Goal: Information Seeking & Learning: Learn about a topic

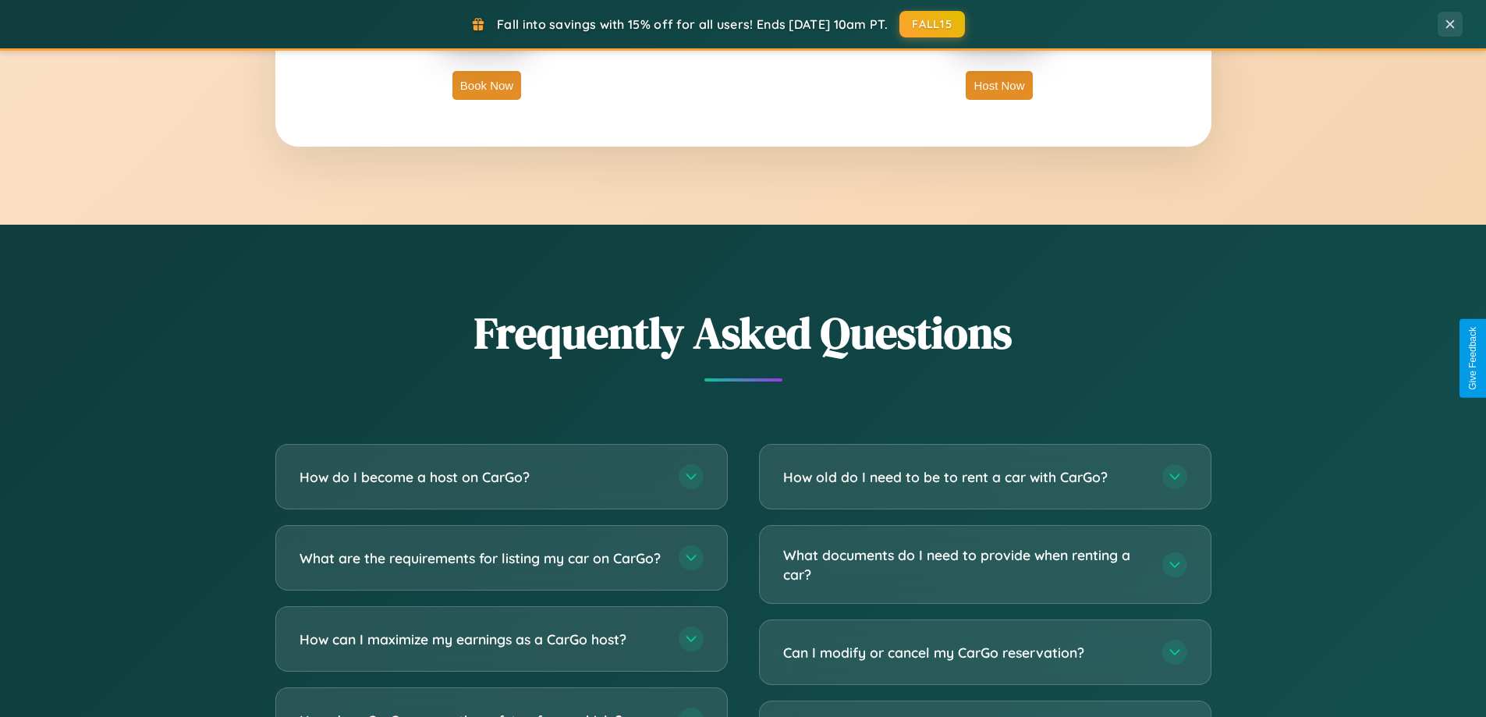
scroll to position [3001, 0]
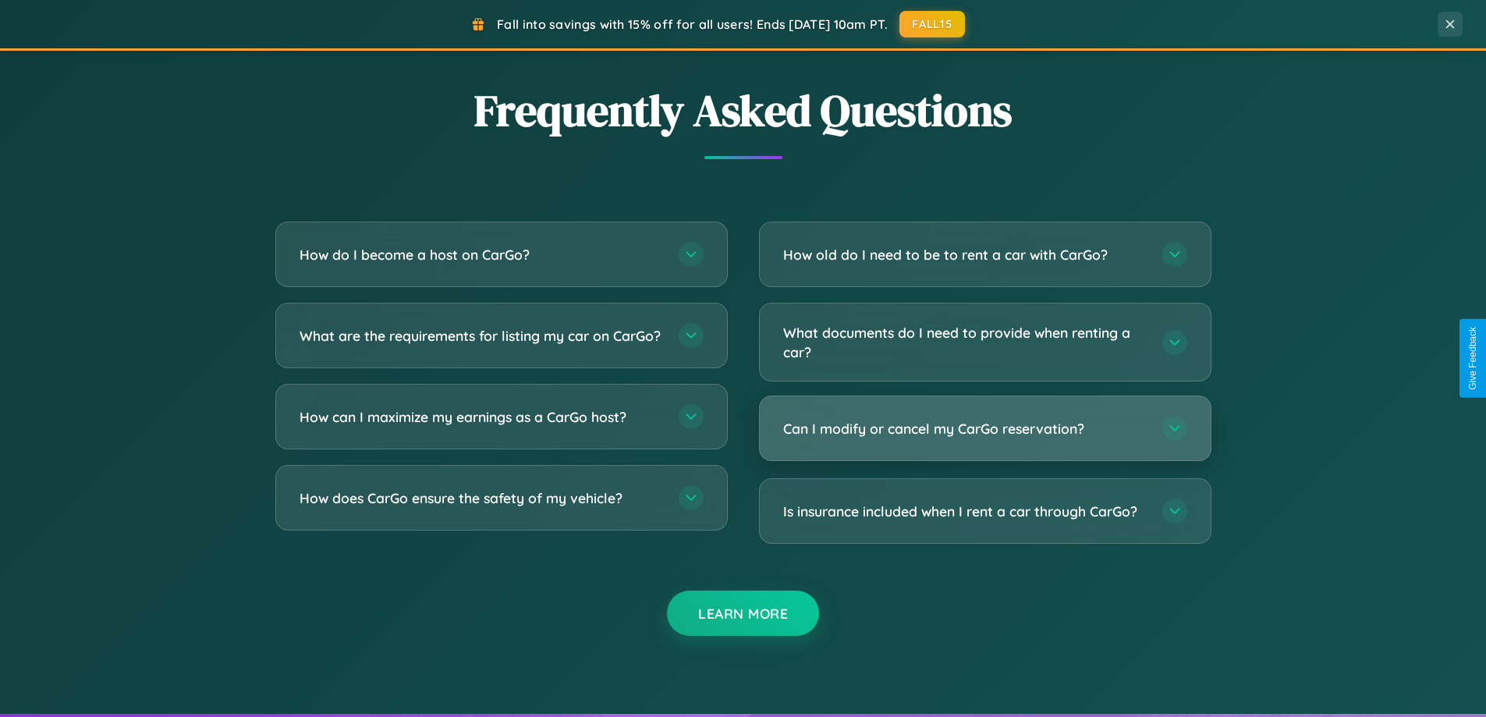
click at [984, 428] on h3 "Can I modify or cancel my CarGo reservation?" at bounding box center [964, 428] width 363 height 19
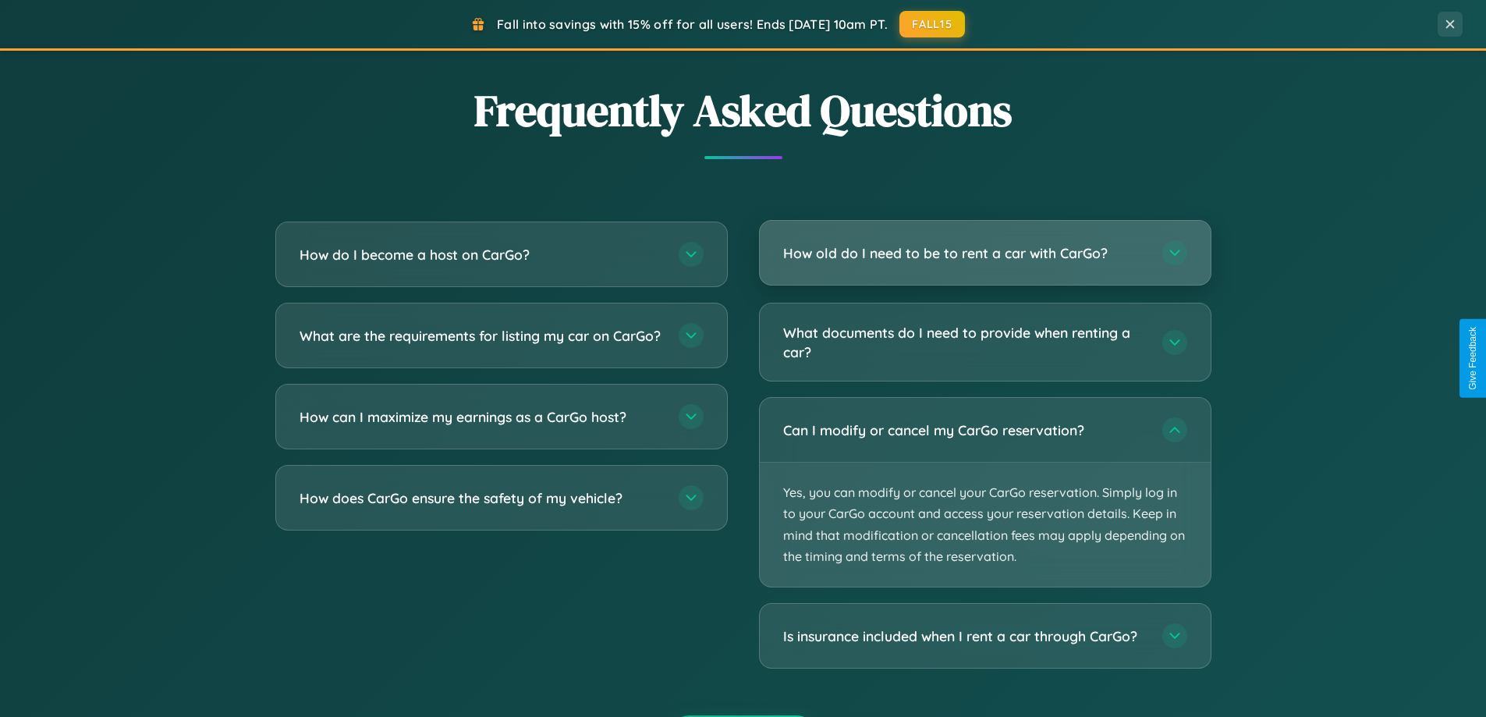
click at [984, 253] on h3 "How old do I need to be to rent a car with CarGo?" at bounding box center [964, 252] width 363 height 19
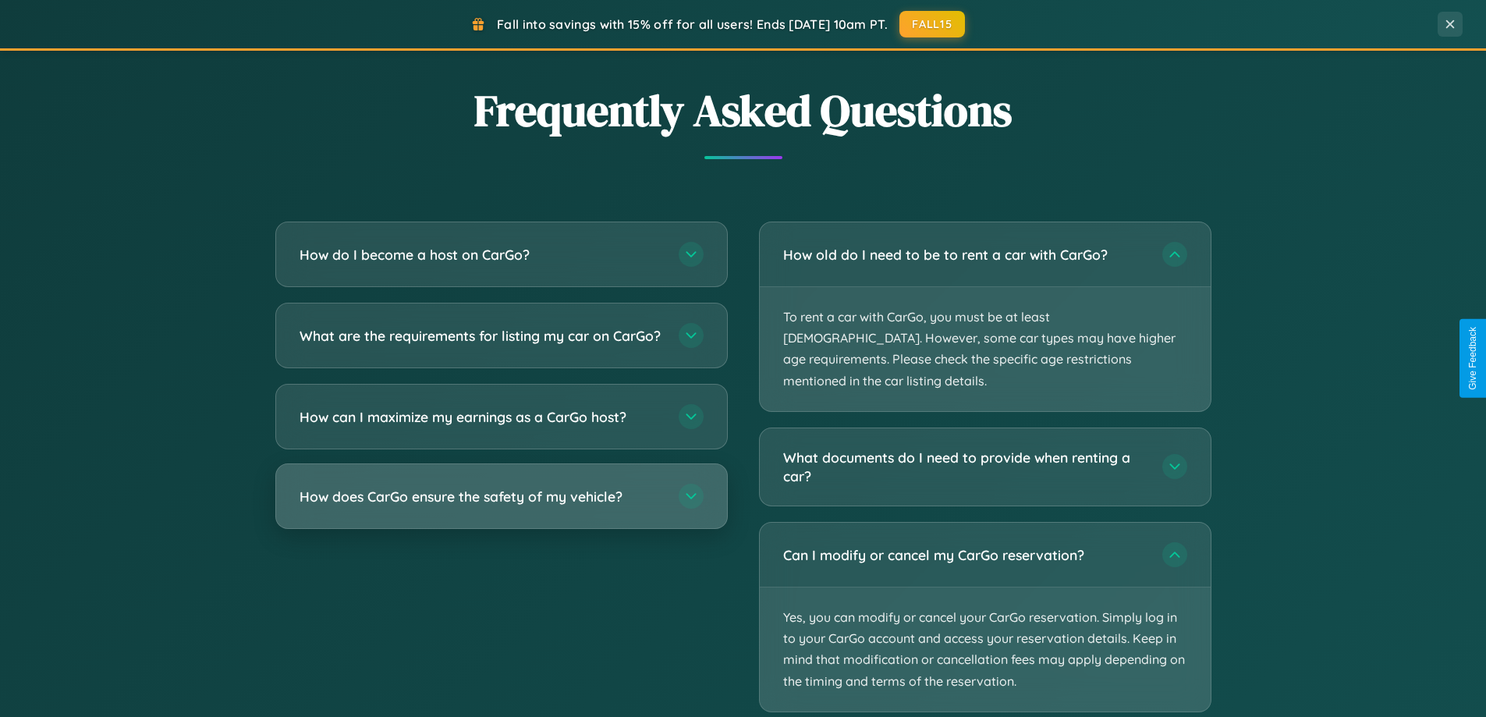
click at [501, 506] on h3 "How does CarGo ensure the safety of my vehicle?" at bounding box center [480, 496] width 363 height 19
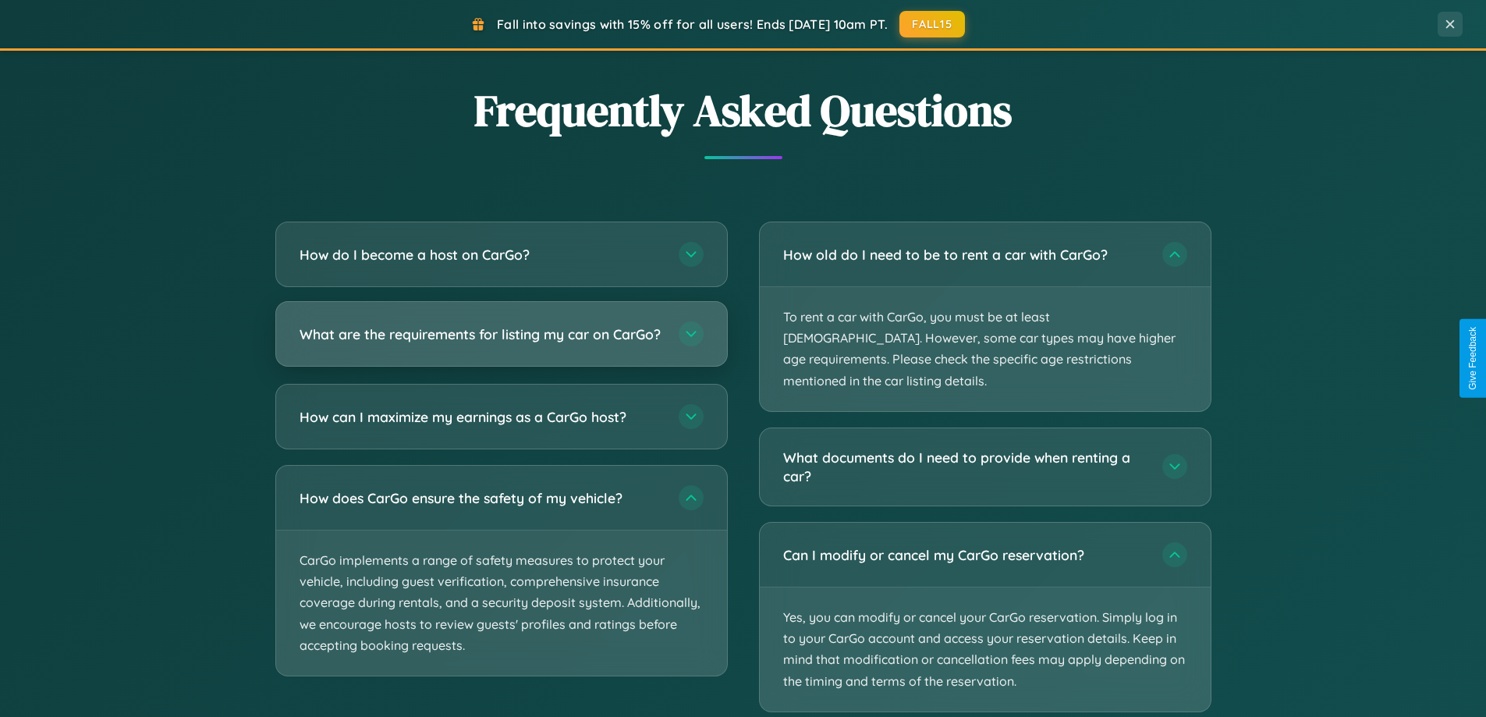
click at [501, 340] on h3 "What are the requirements for listing my car on CarGo?" at bounding box center [480, 333] width 363 height 19
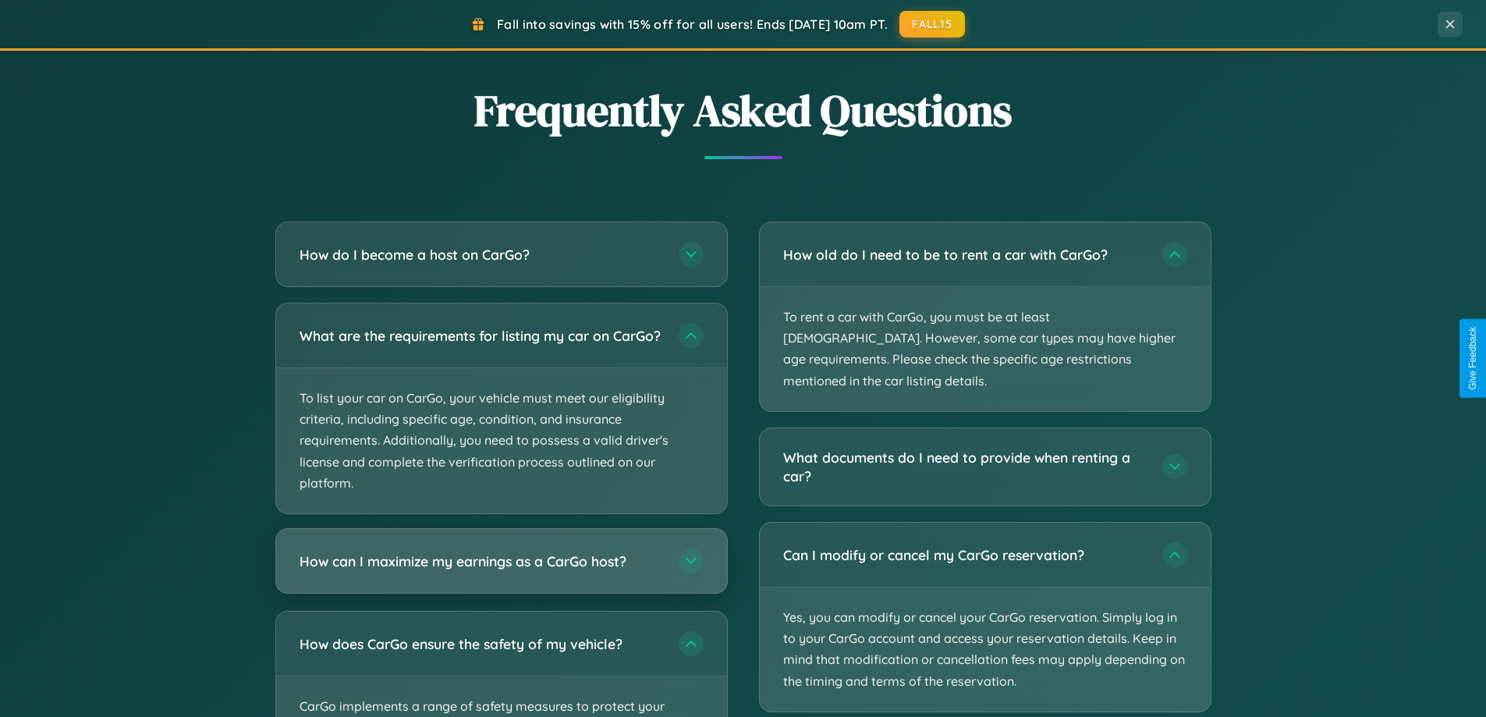
click at [501, 571] on h3 "How can I maximize my earnings as a CarGo host?" at bounding box center [480, 560] width 363 height 19
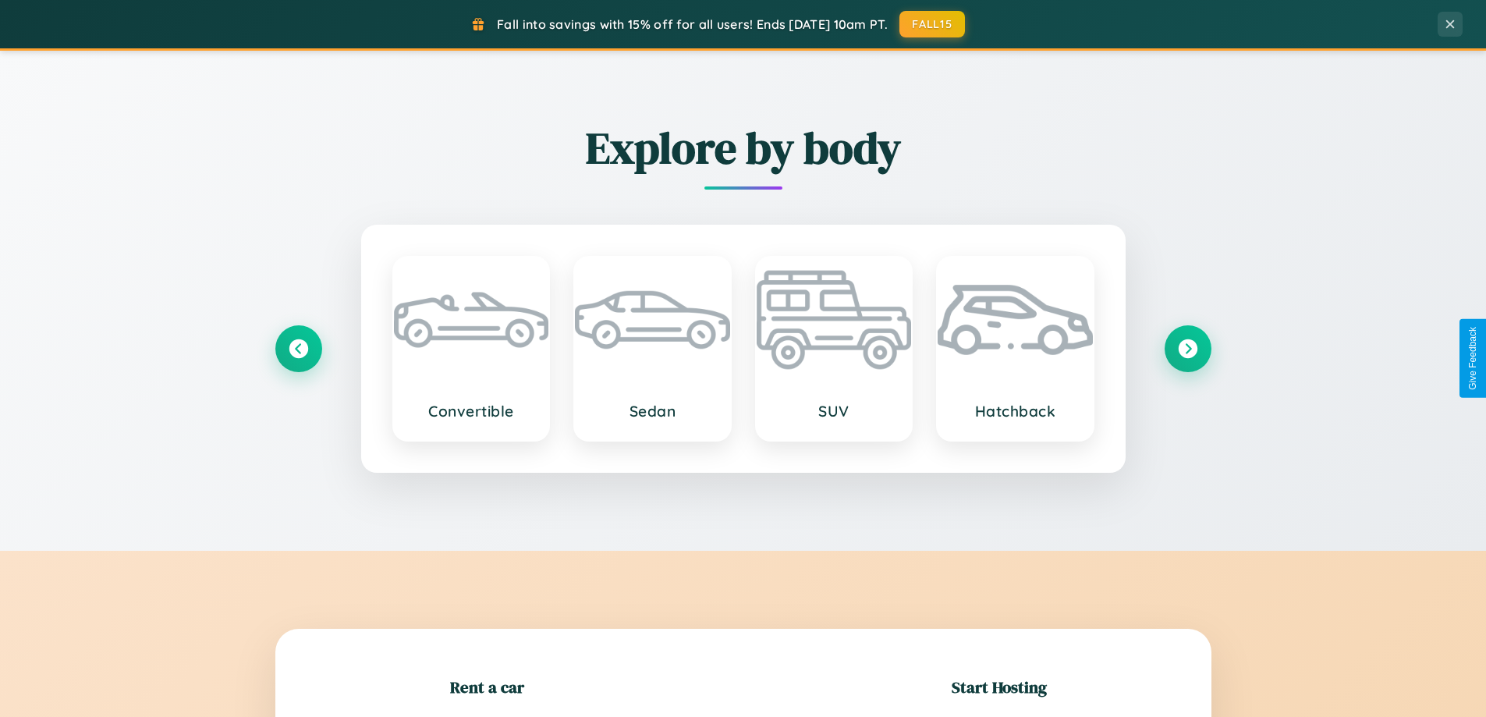
scroll to position [672, 0]
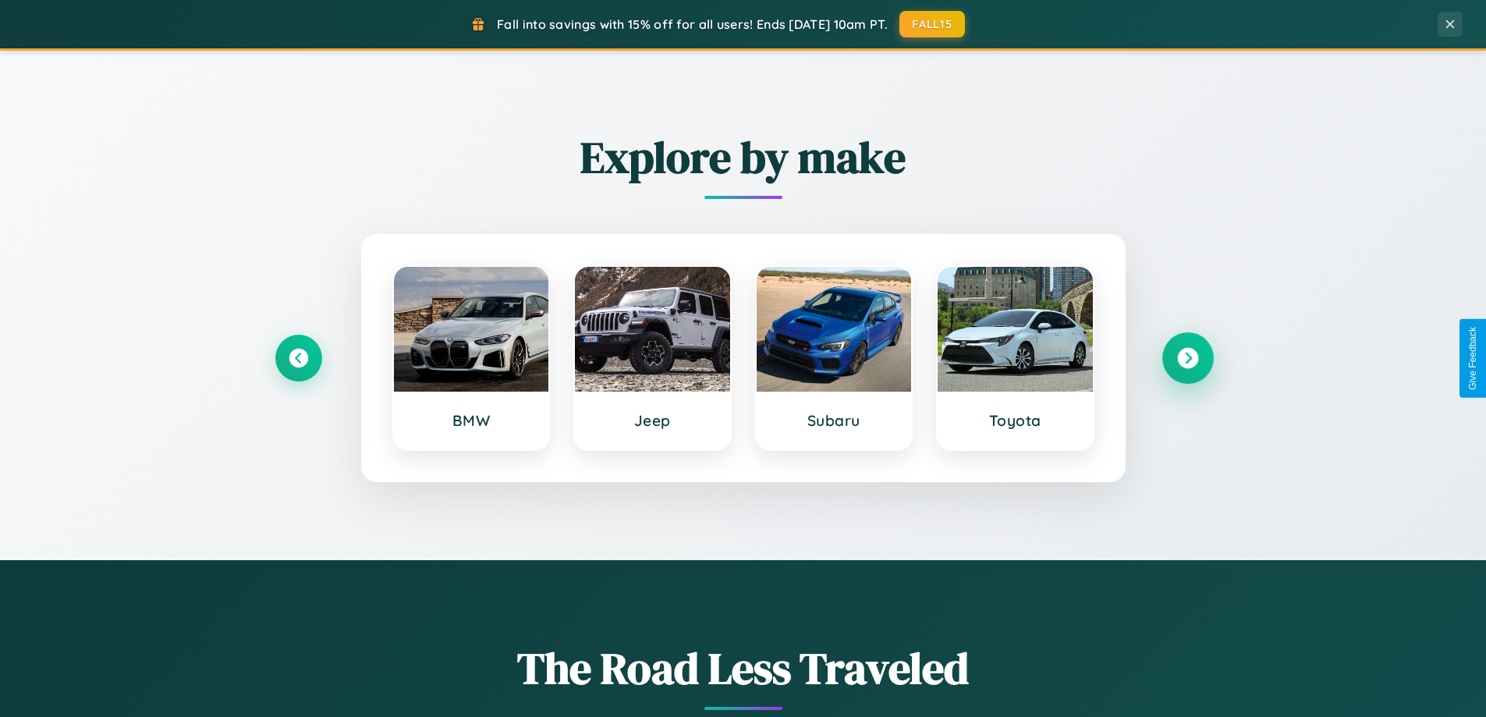
click at [1187, 358] on icon at bounding box center [1187, 358] width 21 height 21
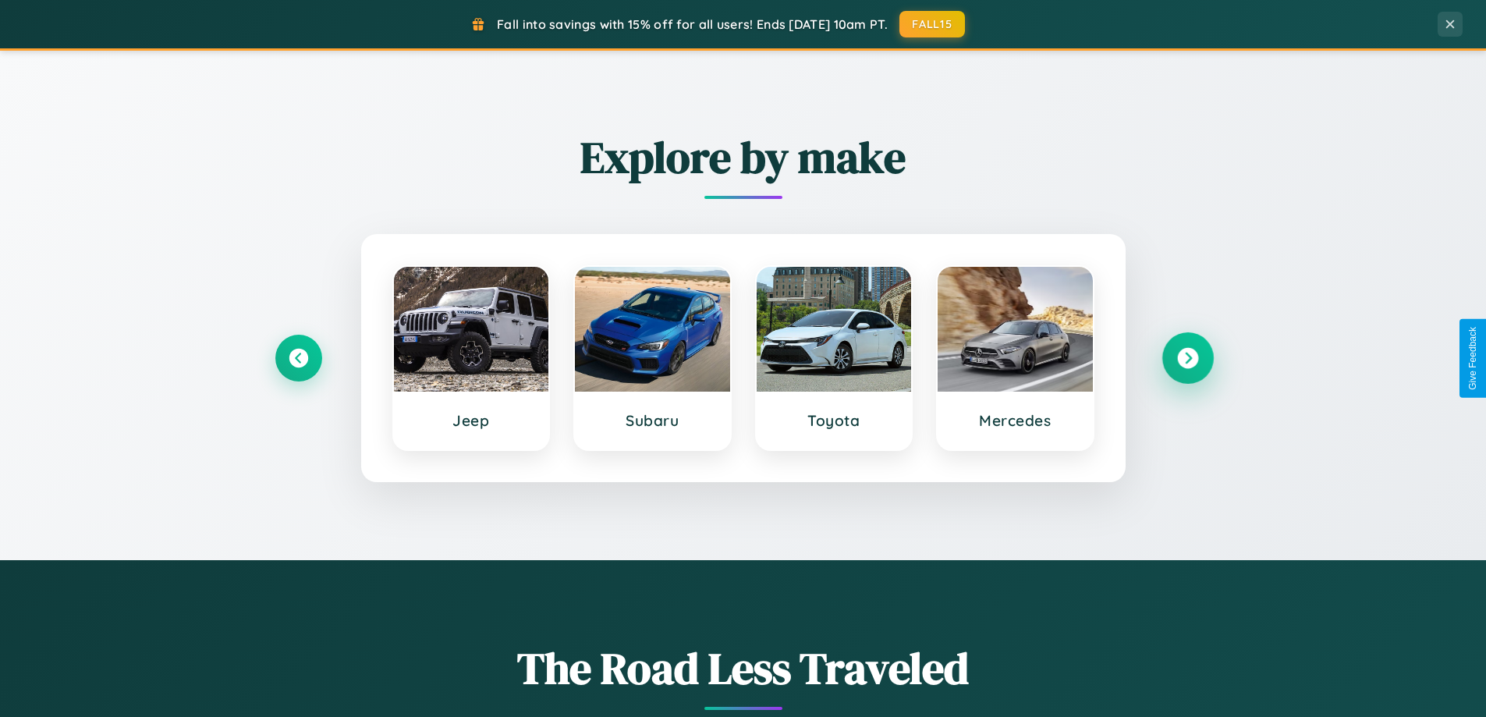
click at [1187, 358] on icon at bounding box center [1187, 358] width 21 height 21
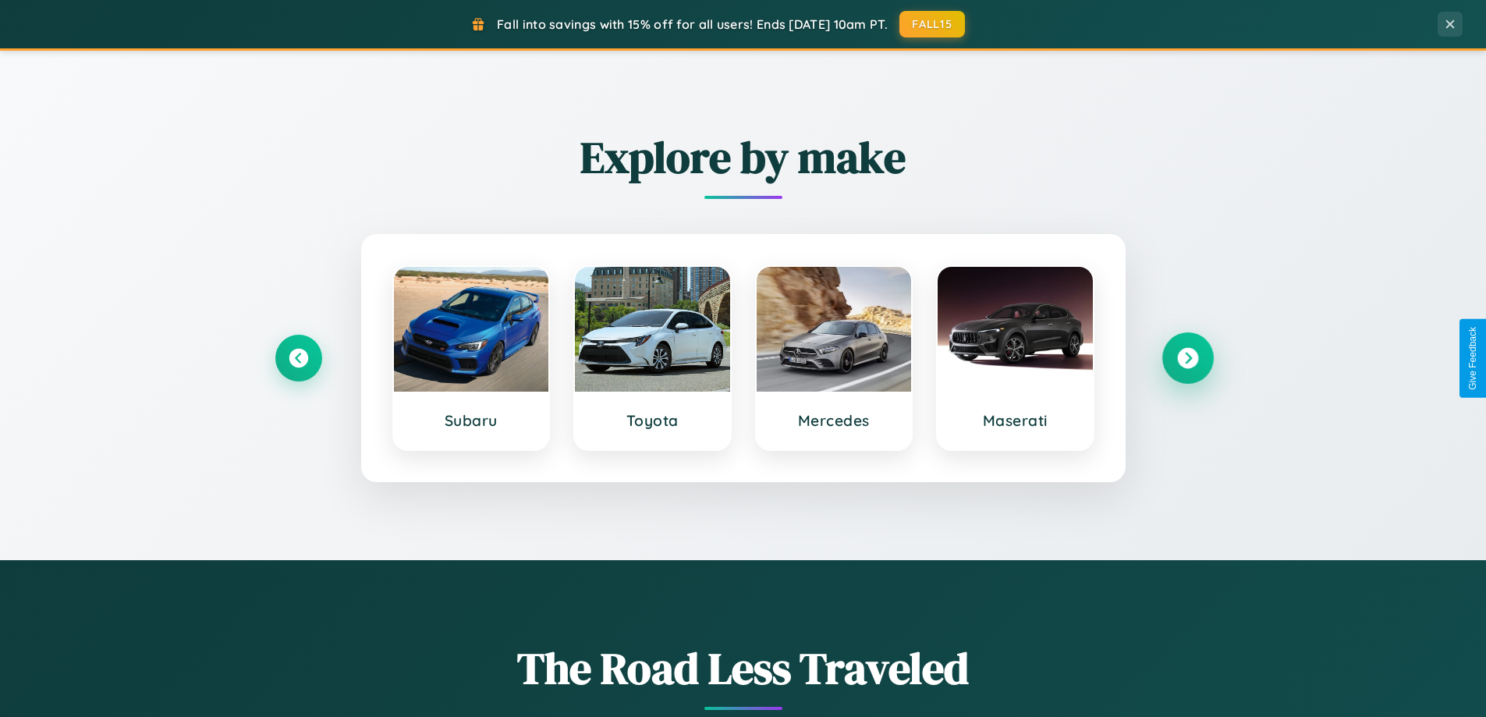
click at [1187, 358] on icon at bounding box center [1187, 358] width 21 height 21
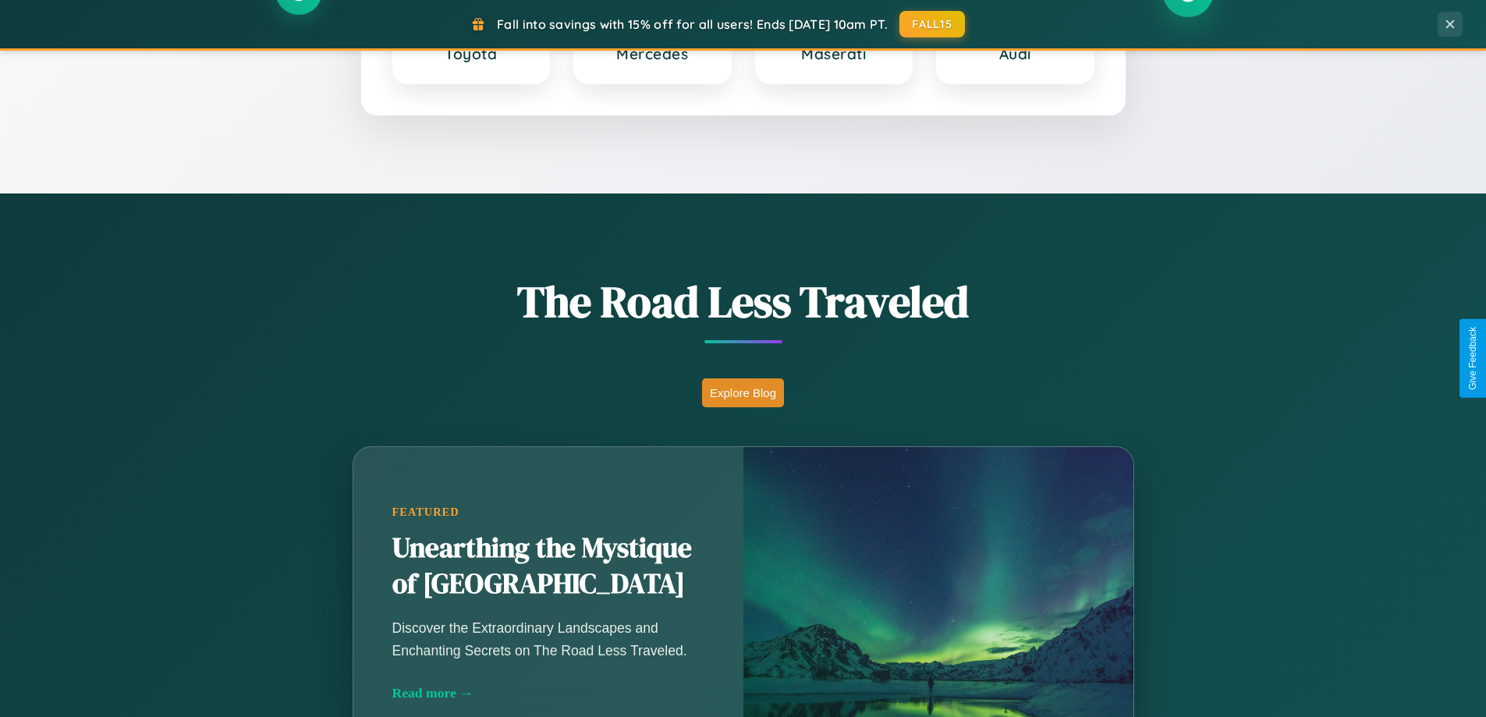
scroll to position [1073, 0]
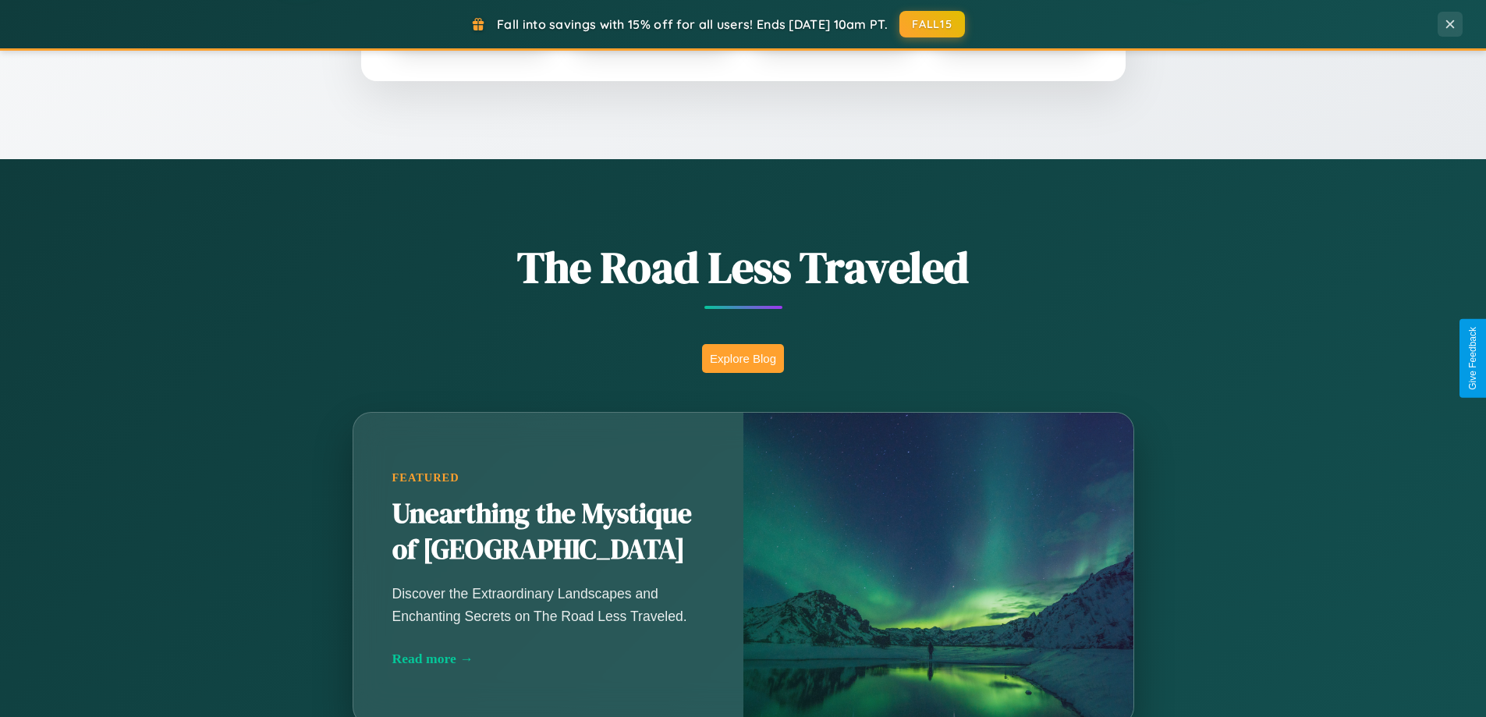
click at [742, 358] on button "Explore Blog" at bounding box center [743, 358] width 82 height 29
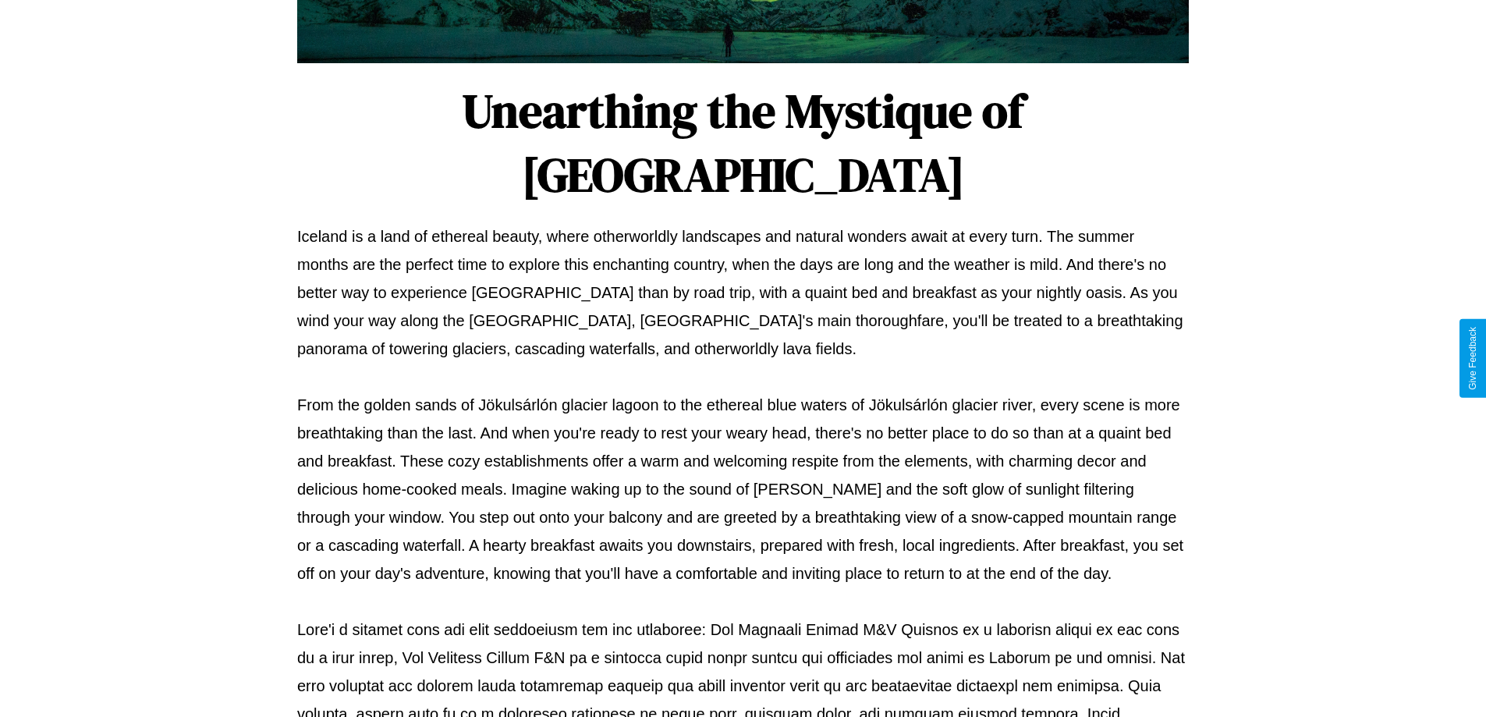
scroll to position [505, 0]
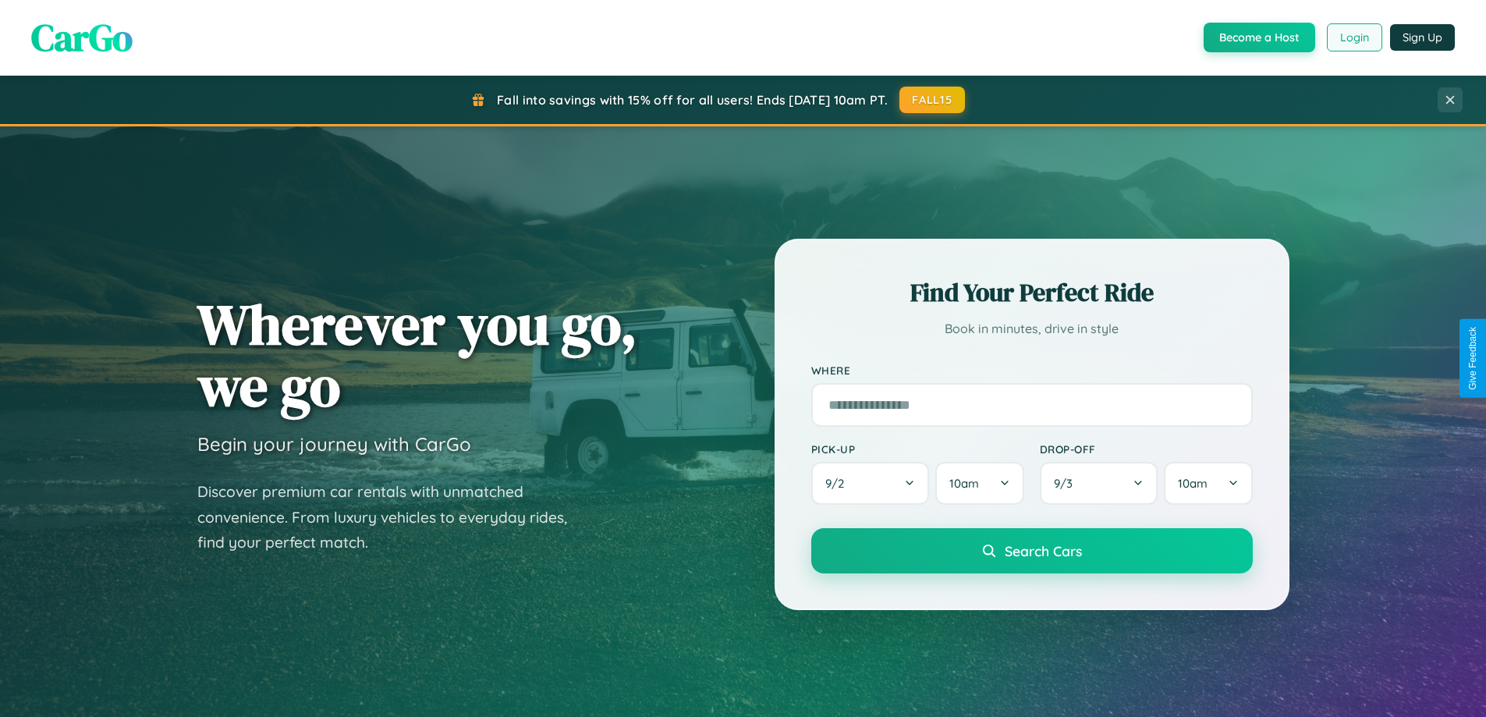
click at [1353, 37] on button "Login" at bounding box center [1354, 37] width 55 height 28
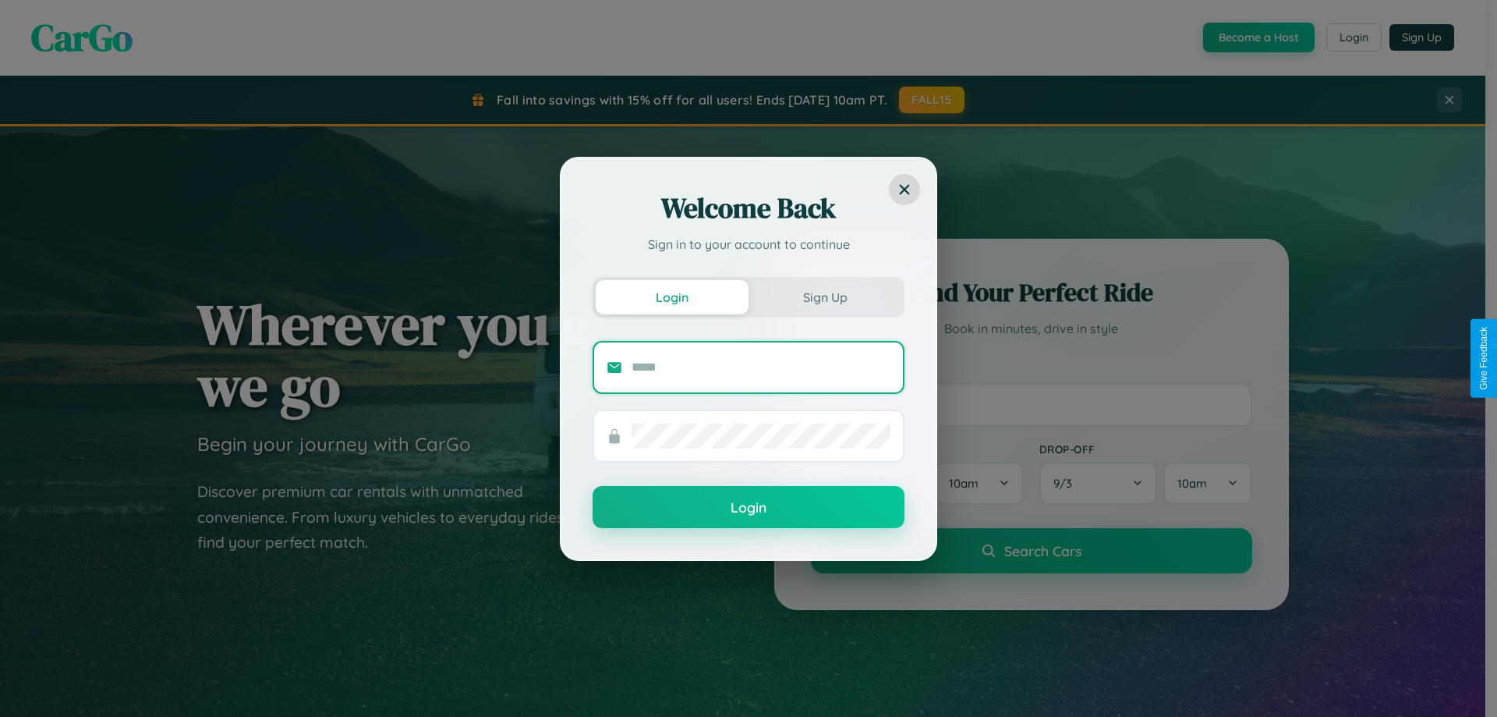
click at [761, 367] on input "text" at bounding box center [761, 367] width 259 height 25
type input "**********"
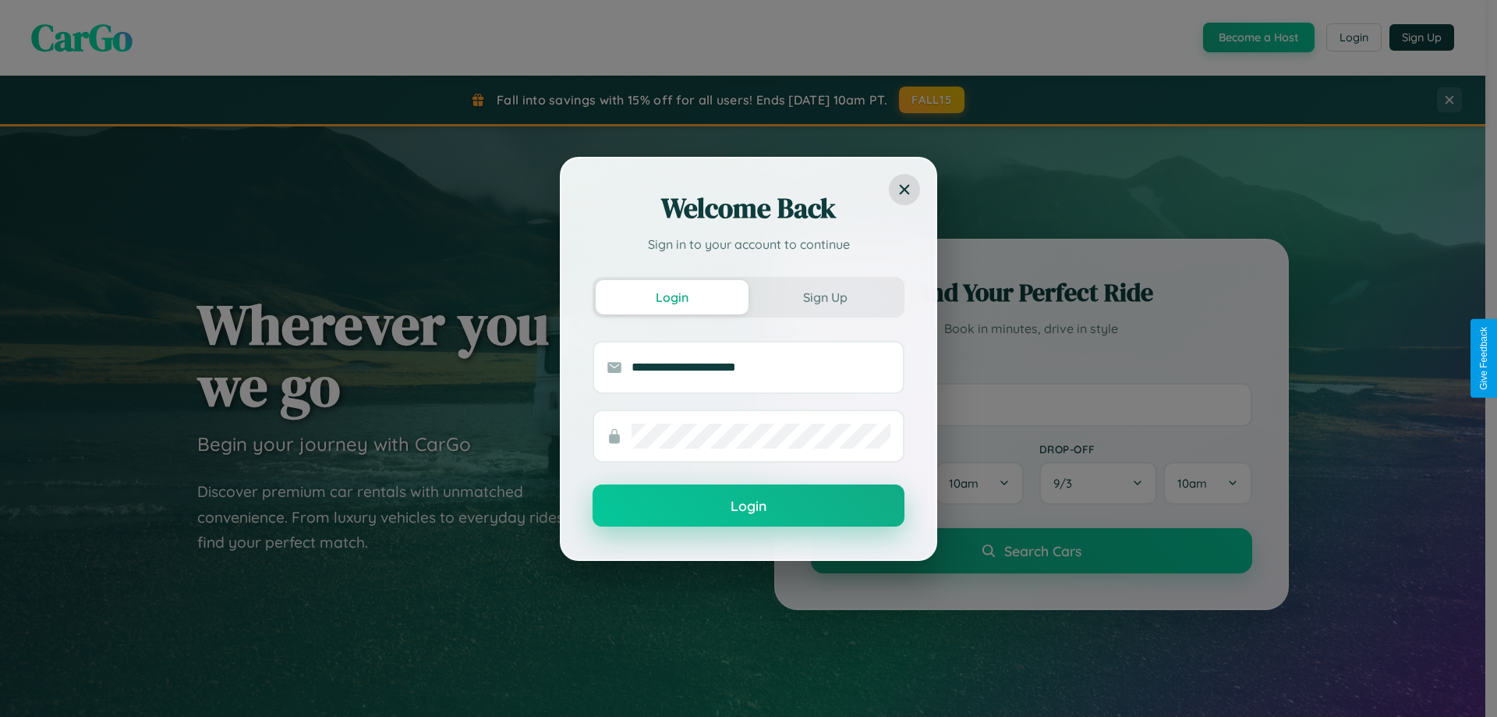
click at [749, 506] on button "Login" at bounding box center [749, 505] width 312 height 42
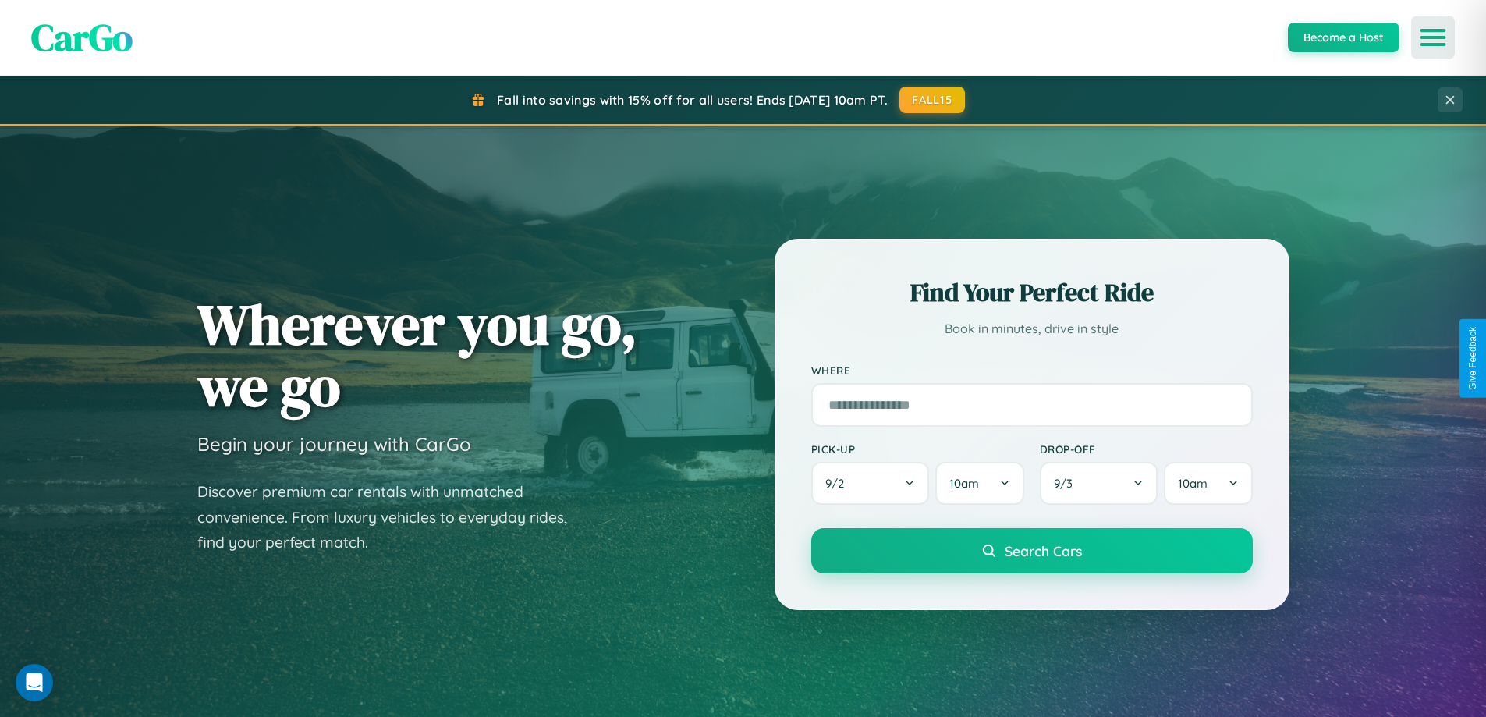
click at [1433, 37] on icon "Open menu" at bounding box center [1433, 37] width 23 height 14
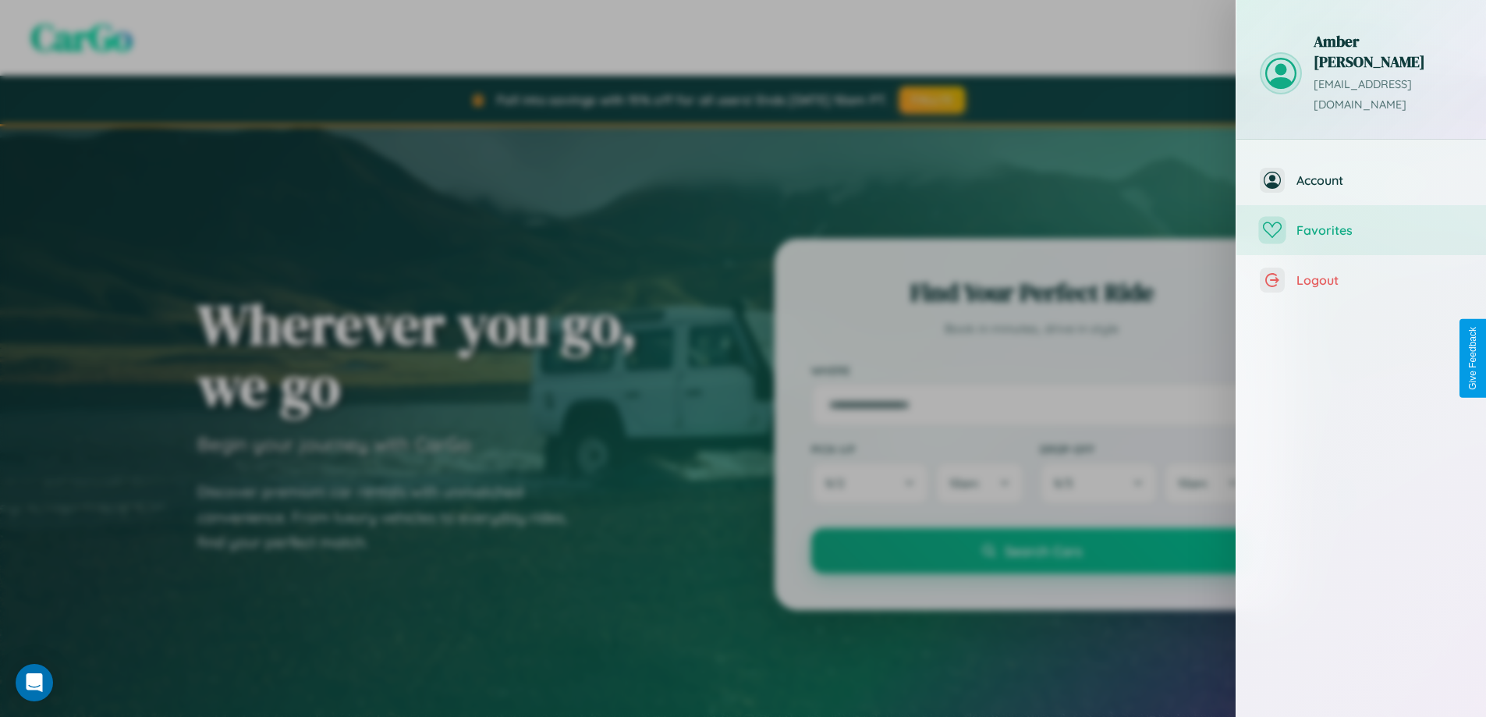
click at [1361, 222] on span "Favorites" at bounding box center [1379, 230] width 166 height 16
